Goal: Check status: Check status

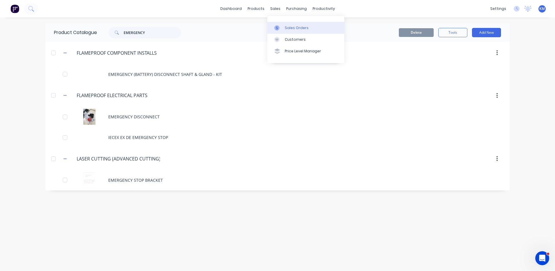
click at [281, 28] on div at bounding box center [278, 27] width 9 height 5
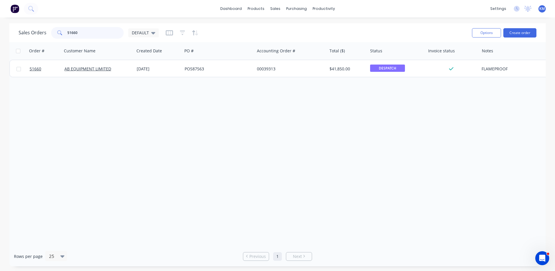
click at [74, 29] on input "51660" at bounding box center [95, 33] width 57 height 12
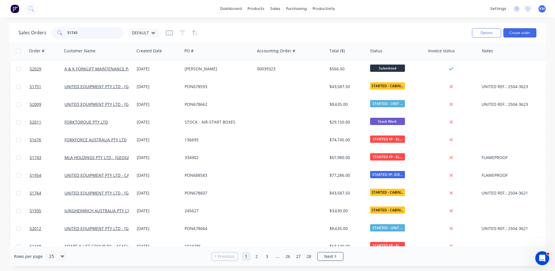
type input "51743"
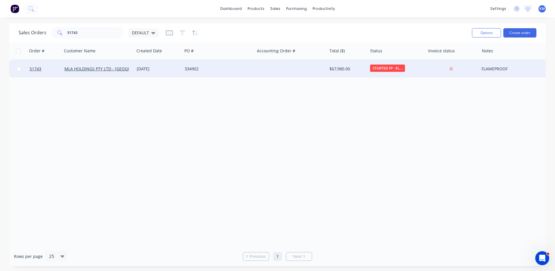
click at [167, 76] on div "[DATE]" at bounding box center [158, 68] width 48 height 17
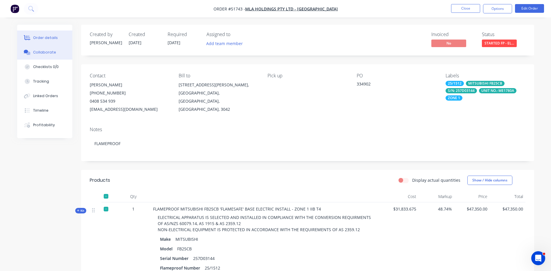
click at [54, 55] on button "Collaborate" at bounding box center [44, 52] width 55 height 15
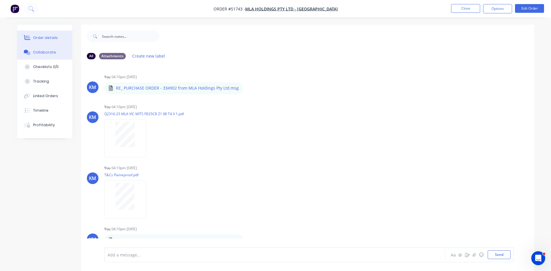
click at [59, 42] on button "Order details" at bounding box center [44, 37] width 55 height 15
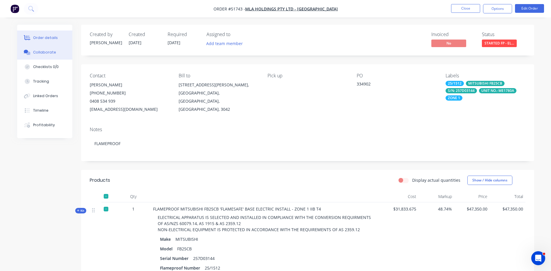
click at [57, 48] on button "Collaborate" at bounding box center [44, 52] width 55 height 15
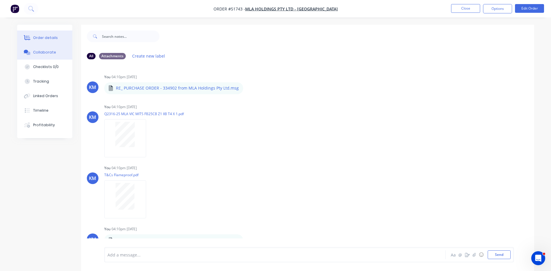
click at [58, 35] on button "Order details" at bounding box center [44, 37] width 55 height 15
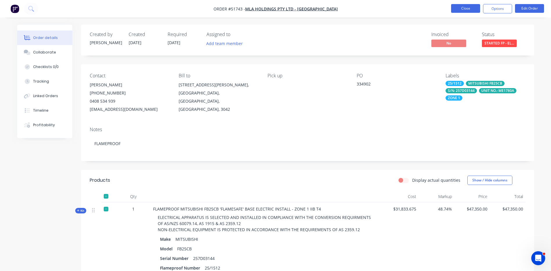
click at [469, 5] on button "Close" at bounding box center [465, 8] width 29 height 9
